Goal: Task Accomplishment & Management: Manage account settings

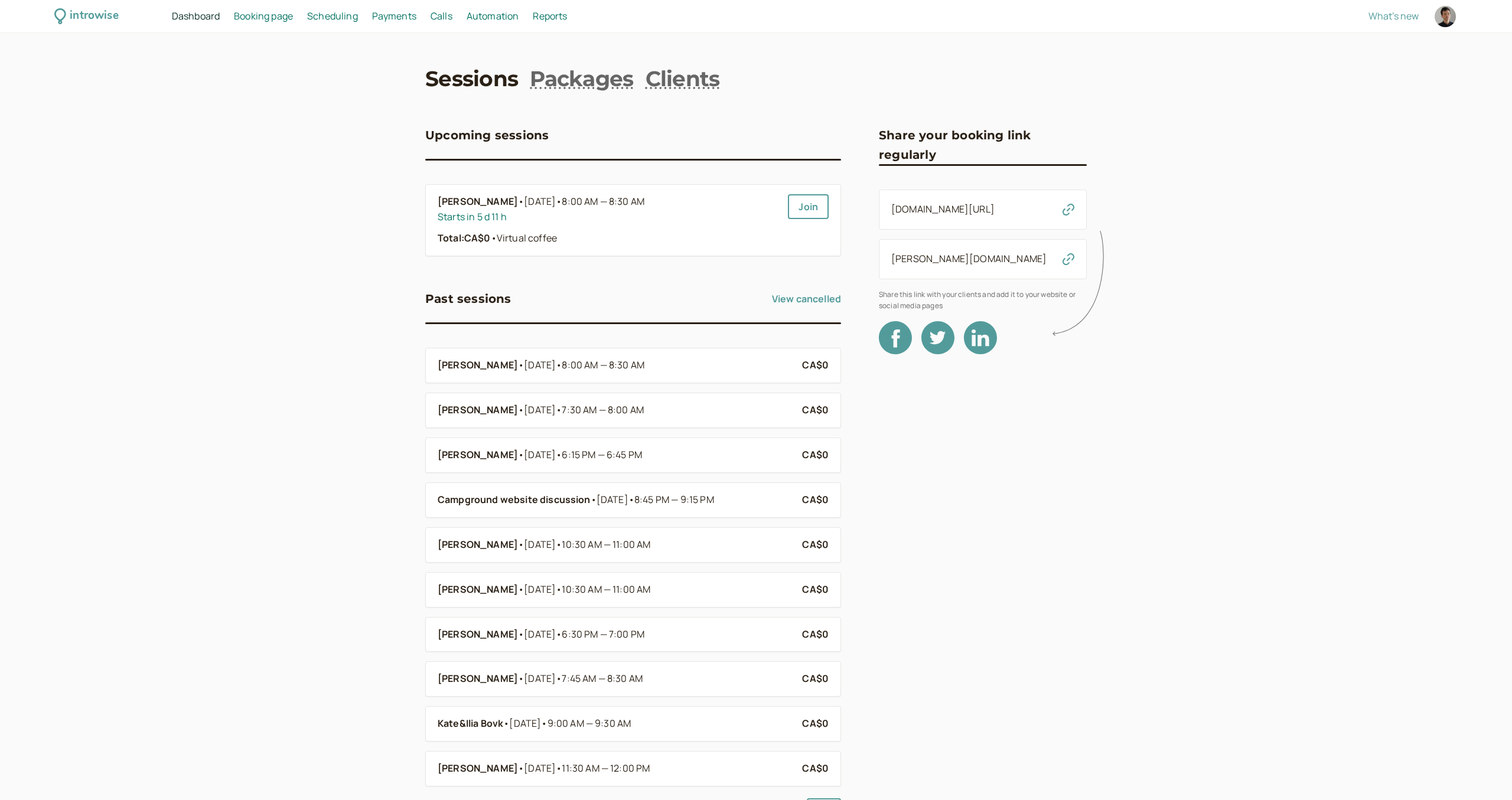
click at [334, 21] on span "Scheduling" at bounding box center [333, 16] width 51 height 13
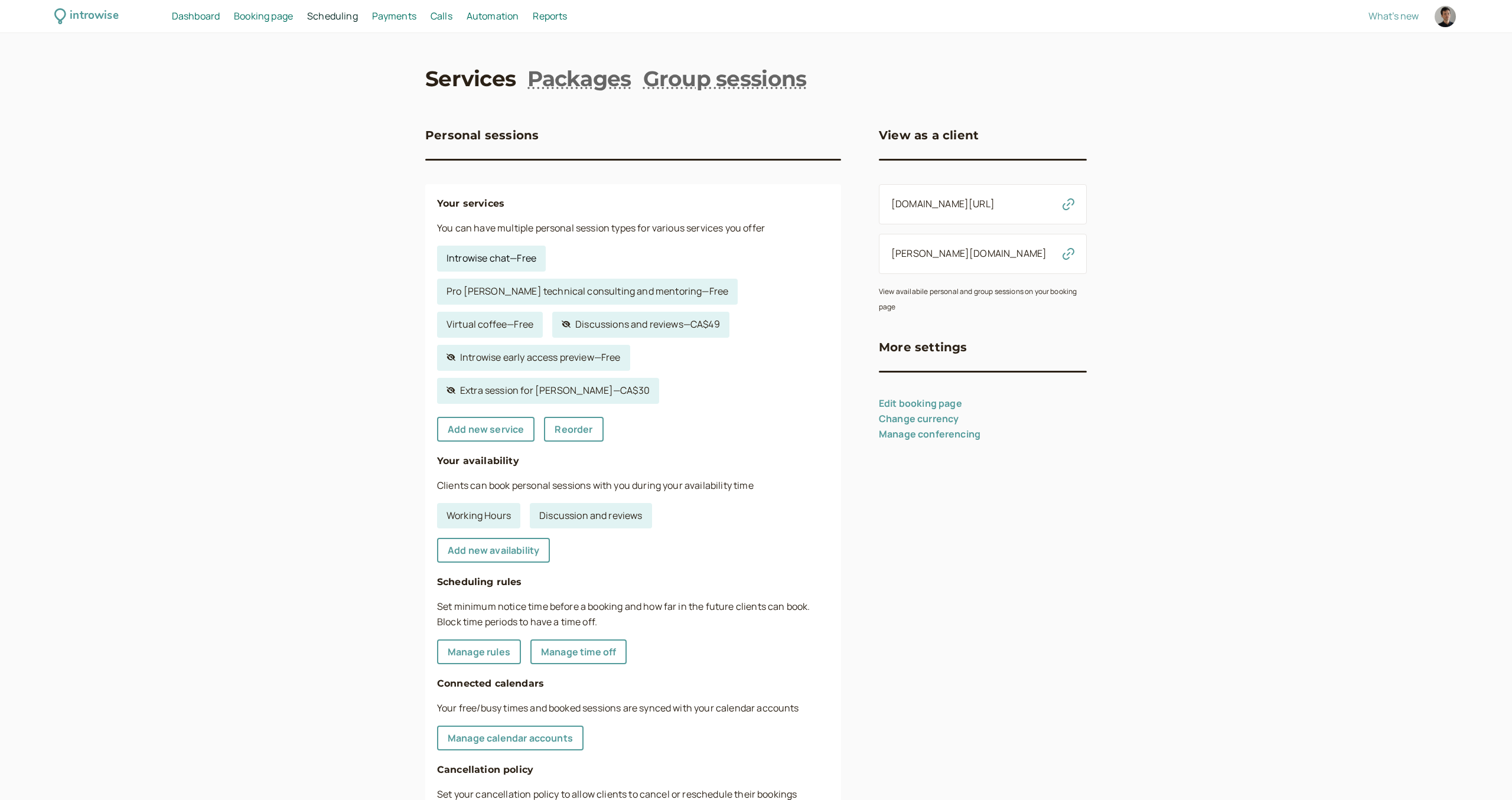
click at [518, 261] on link "Introwise chat — Free" at bounding box center [492, 258] width 109 height 26
select select "45"
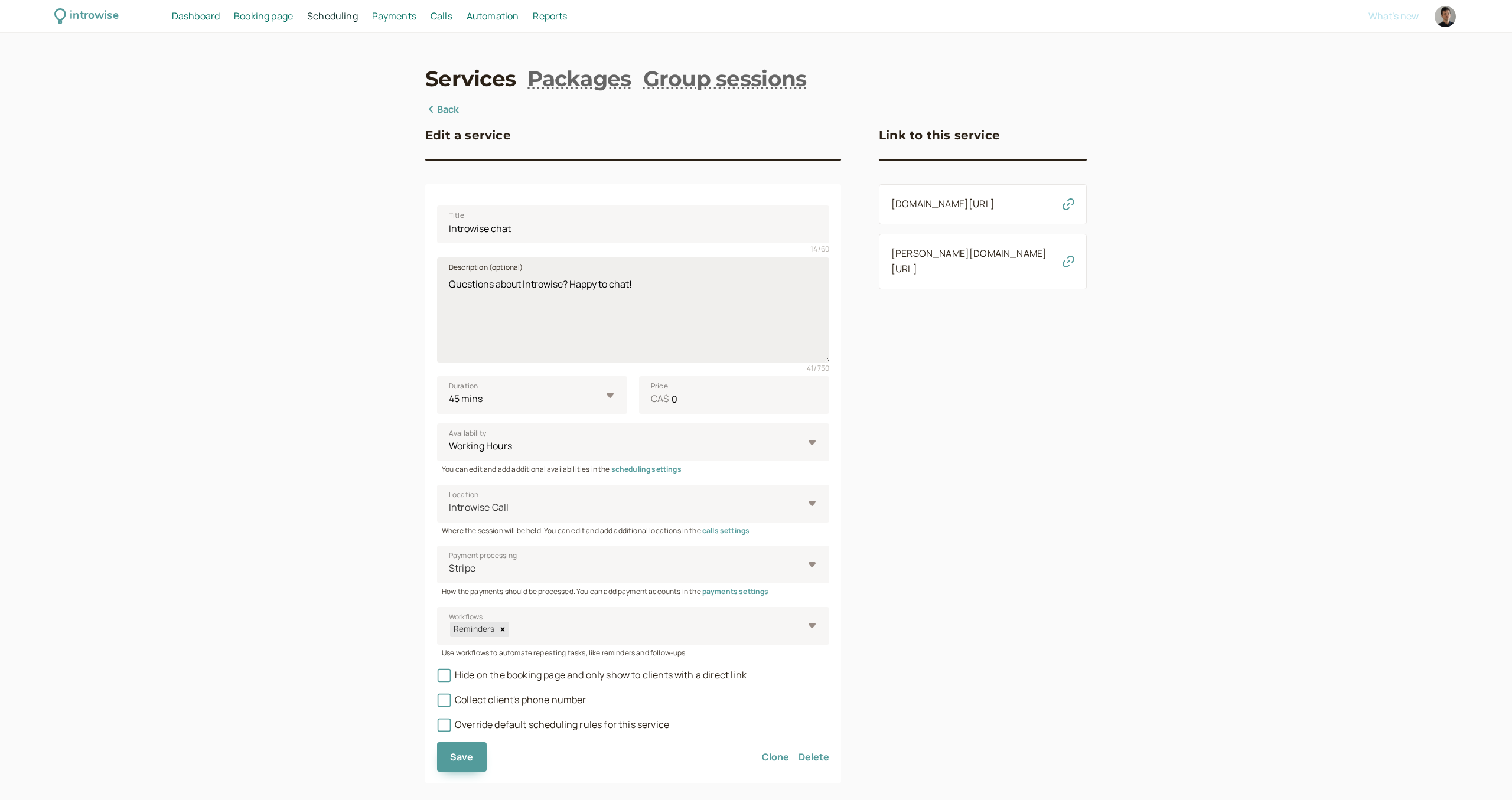
scroll to position [17, 0]
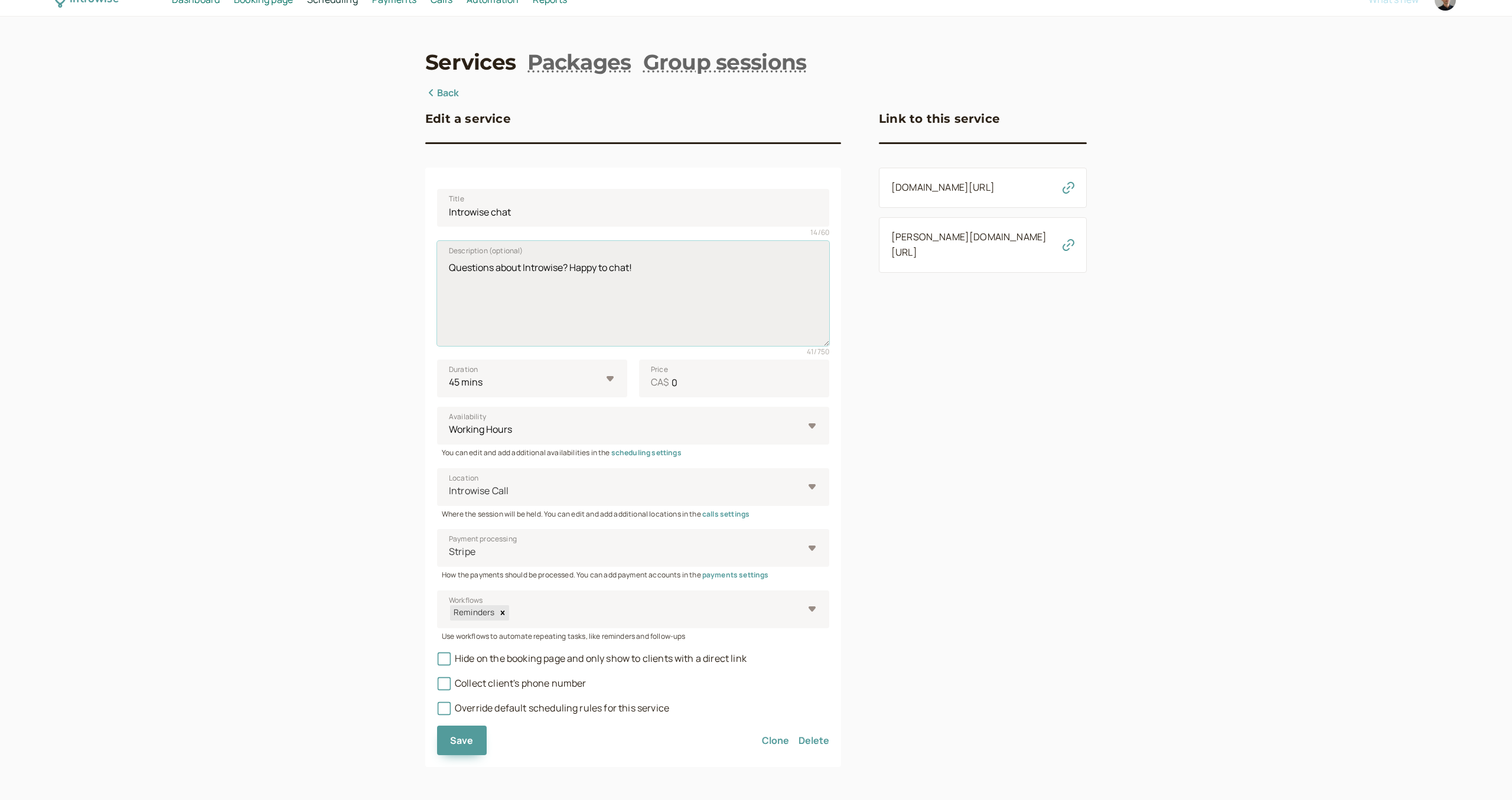
click at [537, 289] on textarea "Questions about Introwise? Happy to chat!" at bounding box center [633, 294] width 392 height 106
click at [1040, 453] on div "Link to this service introwise.com/denis/services/2b1bd8174c denis.introwise.ap…" at bounding box center [983, 426] width 208 height 681
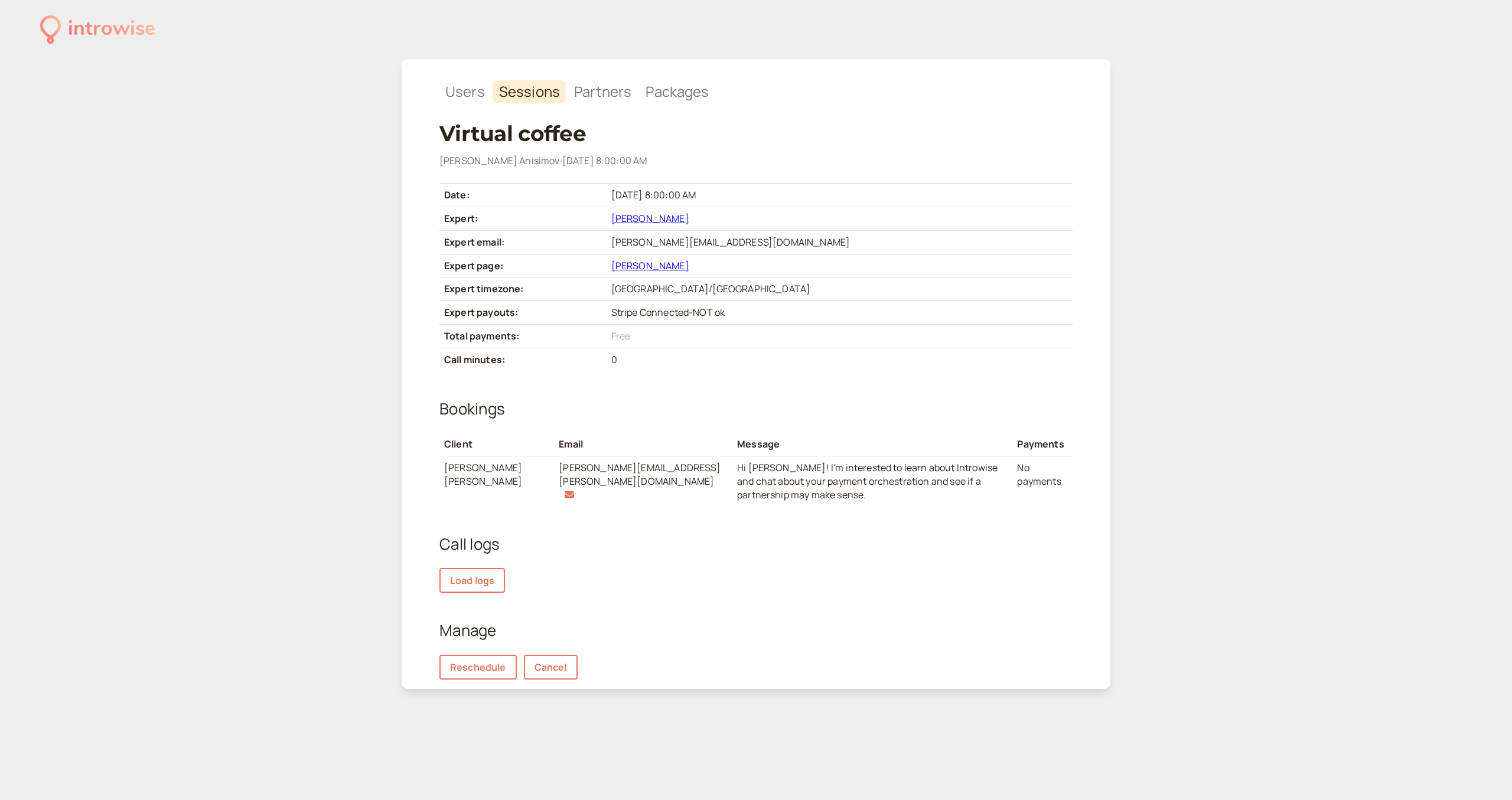
click at [63, 27] on div "introwise" at bounding box center [98, 29] width 116 height 33
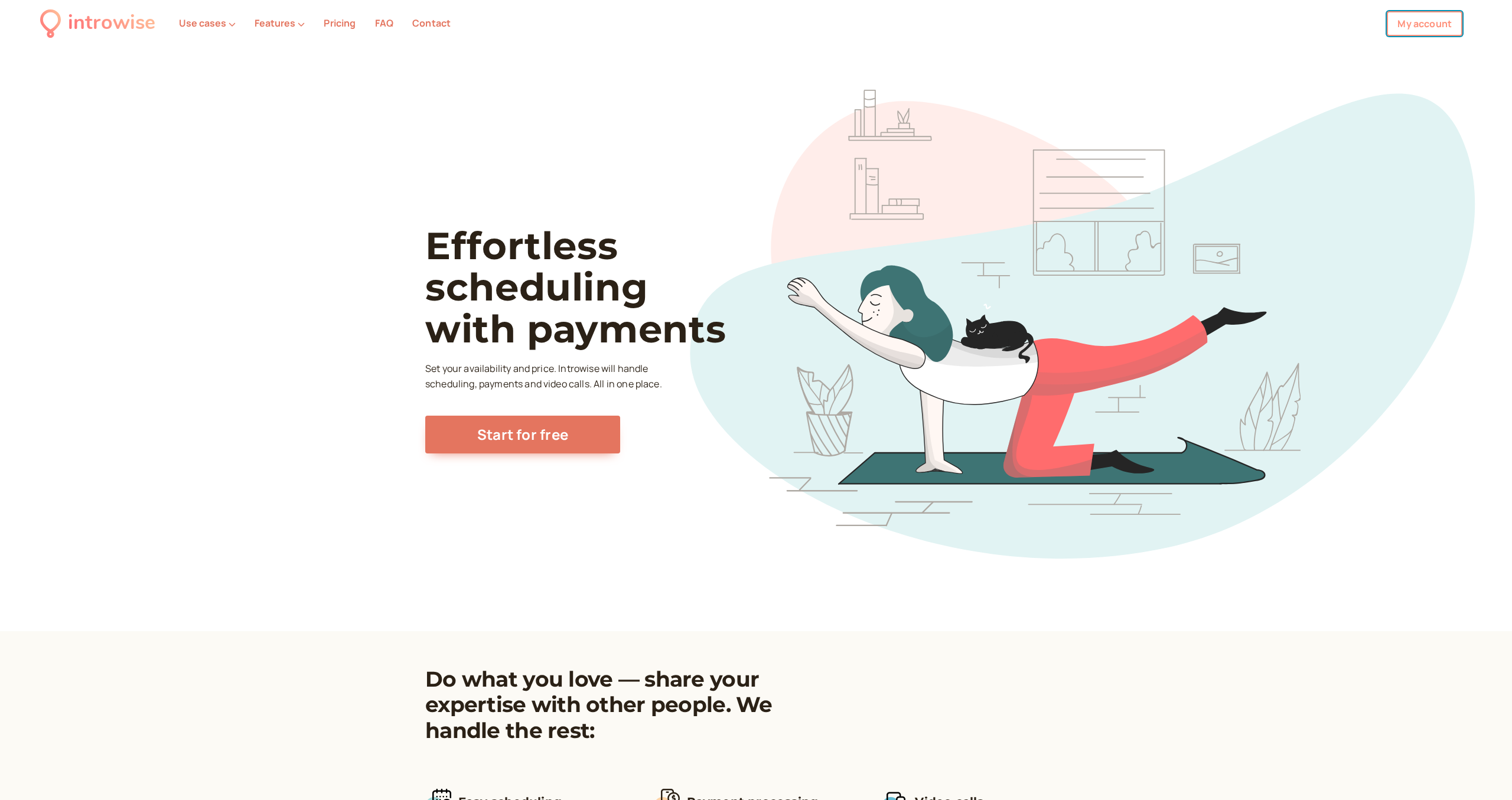
click at [1453, 29] on link "My account" at bounding box center [1425, 23] width 75 height 25
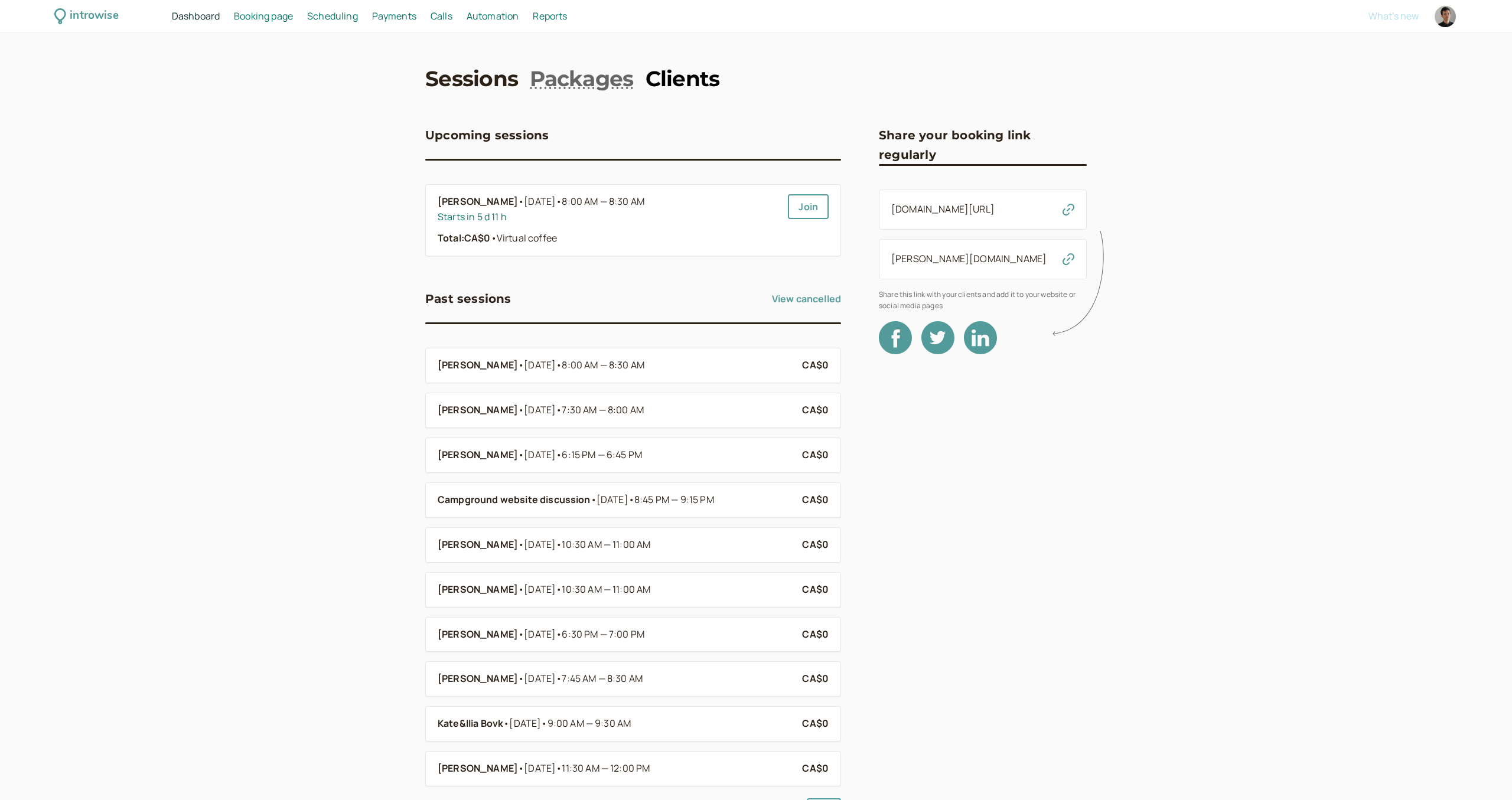
click at [700, 78] on link "Clients" at bounding box center [683, 78] width 75 height 29
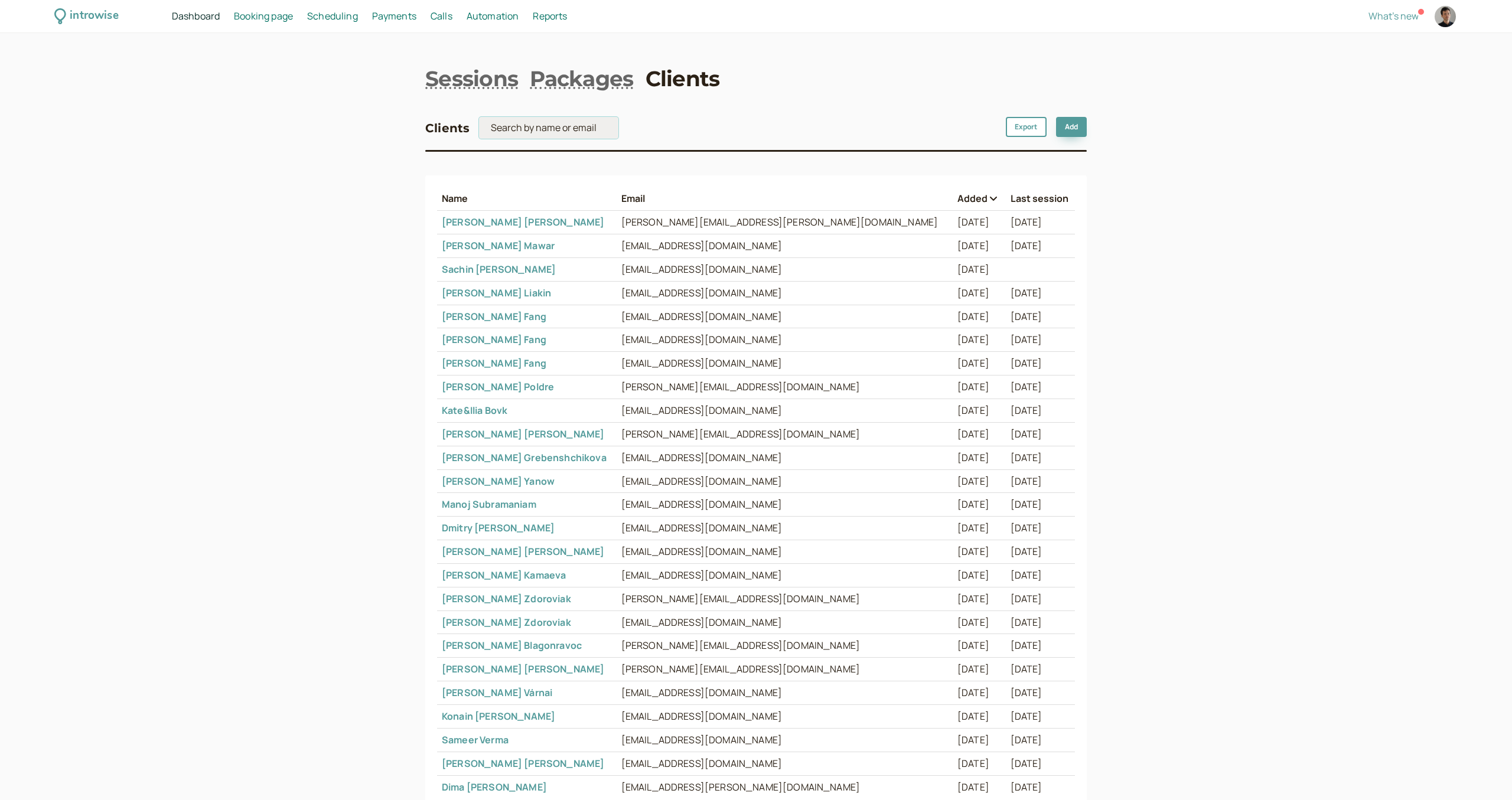
click at [543, 131] on input "search" at bounding box center [549, 128] width 139 height 22
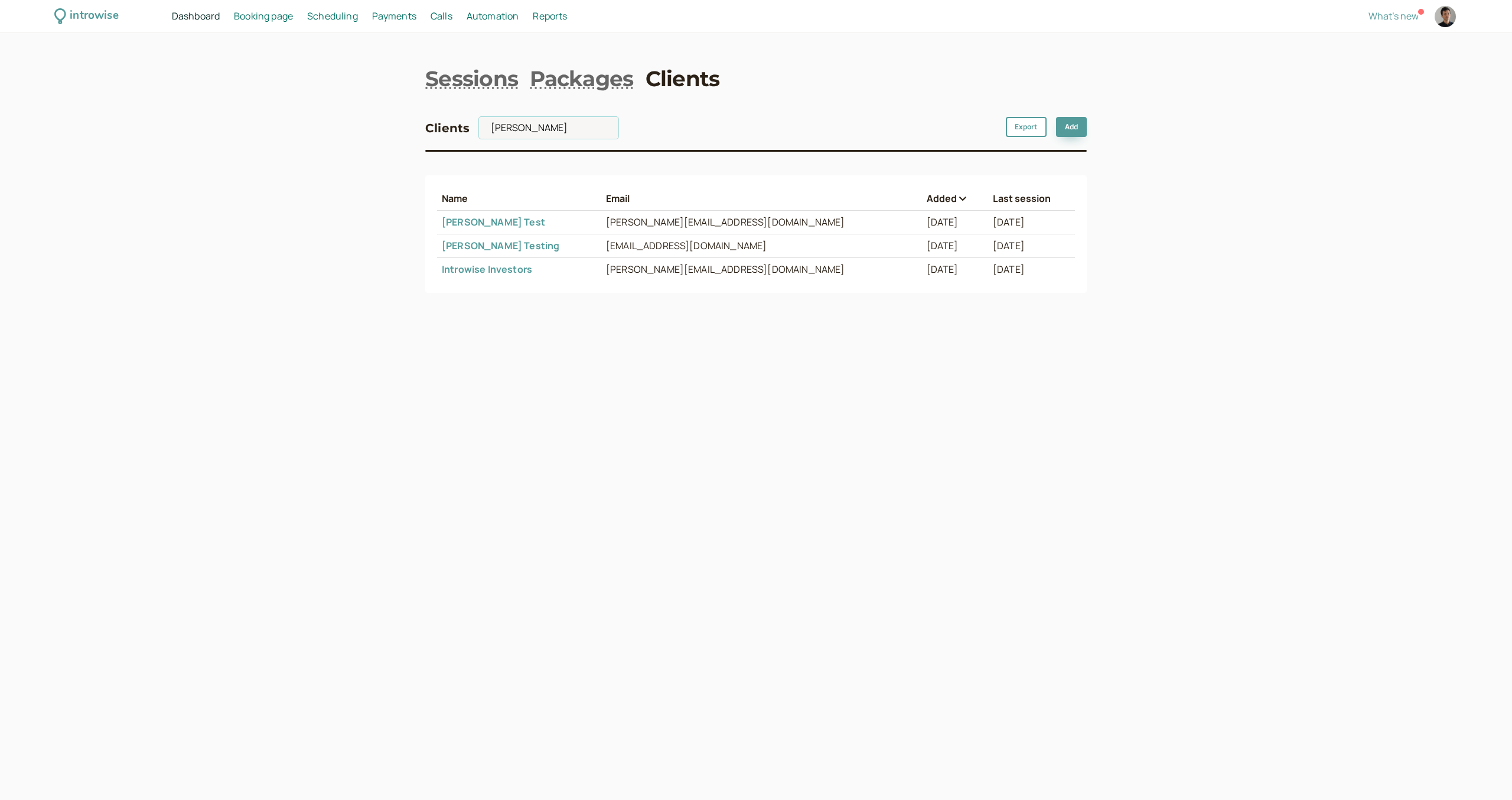
type input "[PERSON_NAME]"
click at [664, 247] on td "[EMAIL_ADDRESS][DOMAIN_NAME]" at bounding box center [761, 246] width 321 height 23
